Goal: Manage account settings

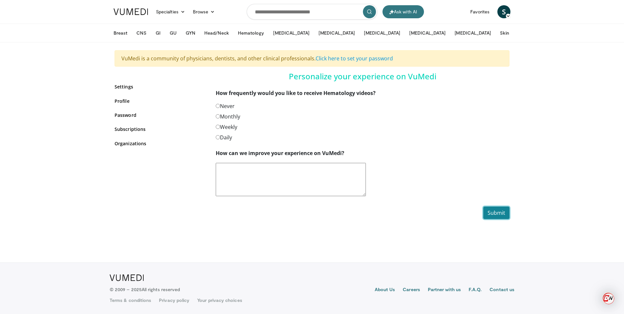
click at [497, 213] on button "Submit" at bounding box center [496, 213] width 26 height 12
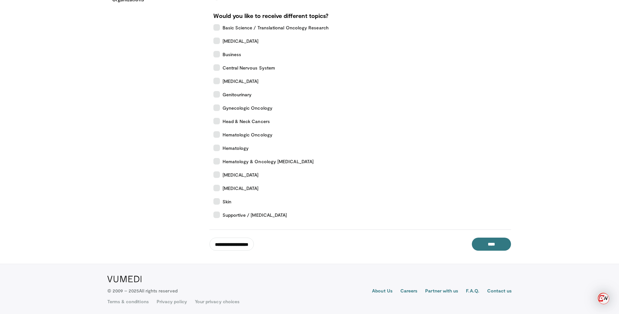
scroll to position [145, 0]
click at [494, 243] on input "****" at bounding box center [491, 242] width 39 height 13
